Goal: Information Seeking & Learning: Learn about a topic

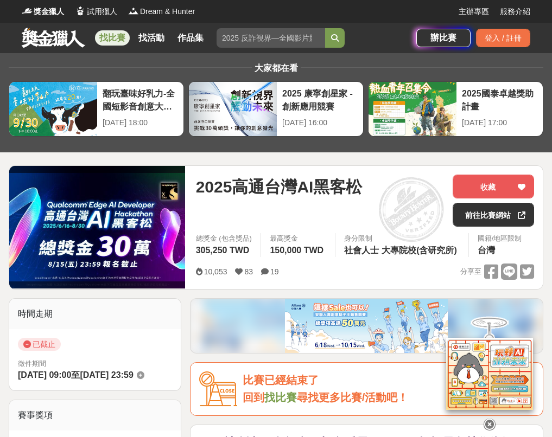
click at [57, 38] on link at bounding box center [54, 37] width 66 height 21
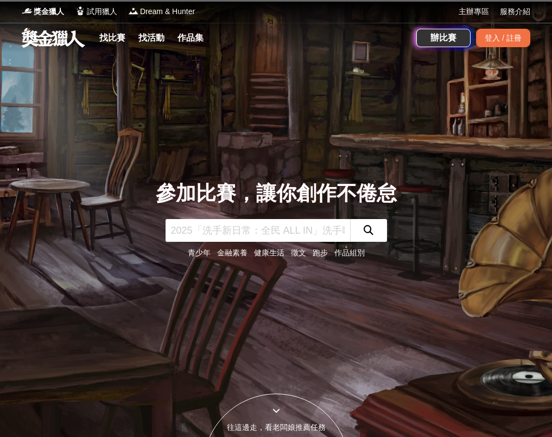
click at [249, 237] on input "text" at bounding box center [258, 230] width 185 height 23
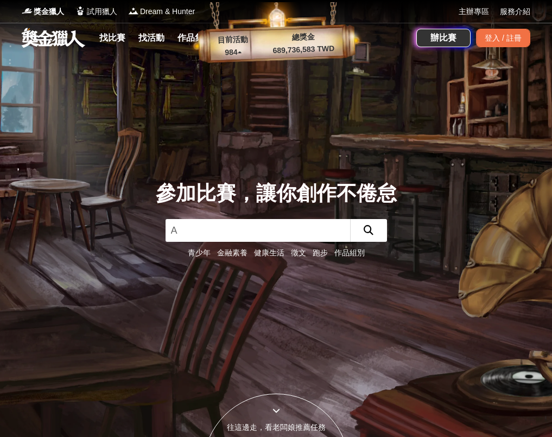
type input "AI"
click button "submit" at bounding box center [368, 230] width 37 height 23
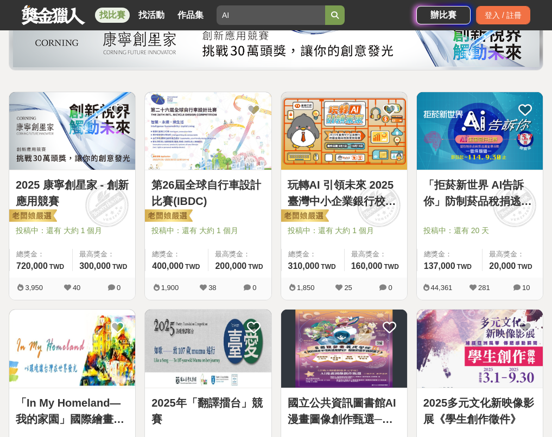
scroll to position [109, 0]
